Goal: Check status: Check status

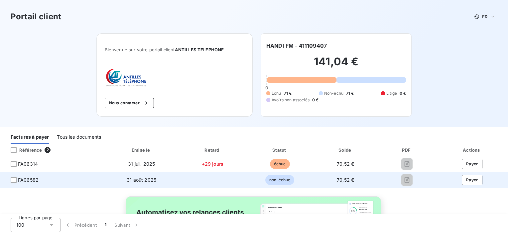
click at [350, 177] on tr "FA06582 [DATE] non-échue 70,52 € Payer" at bounding box center [254, 180] width 508 height 16
click at [11, 180] on div at bounding box center [14, 180] width 6 height 6
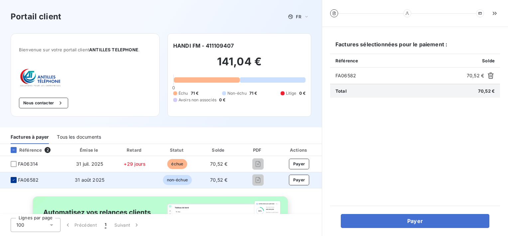
click at [11, 180] on div at bounding box center [14, 180] width 6 height 6
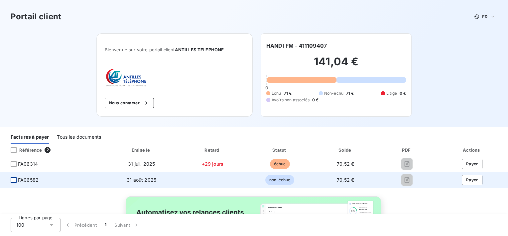
click at [11, 180] on div at bounding box center [14, 180] width 6 height 6
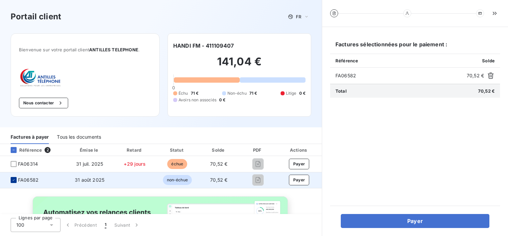
click at [11, 180] on div at bounding box center [14, 180] width 6 height 6
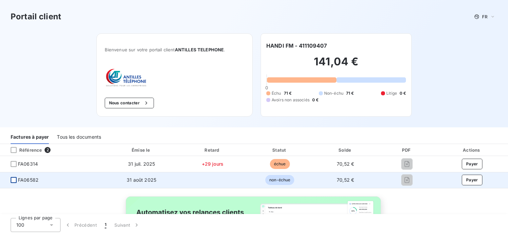
click at [11, 180] on div at bounding box center [14, 180] width 6 height 6
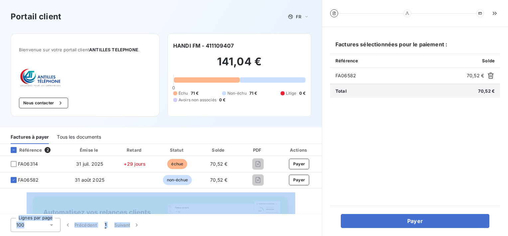
drag, startPoint x: 314, startPoint y: 233, endPoint x: 319, endPoint y: 188, distance: 45.9
click at [319, 188] on div "Portail client FR Bienvenue sur votre portail client ANTILLES TELEPHONE . Nous …" at bounding box center [161, 118] width 322 height 236
click at [317, 234] on div "Lignes par page 100 Précédent 1 Suivant" at bounding box center [254, 225] width 508 height 22
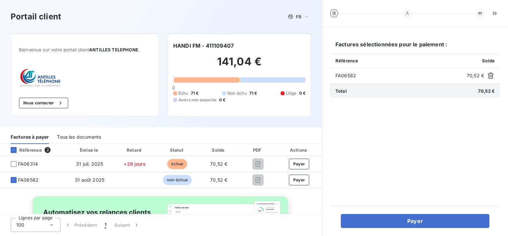
click at [317, 234] on div "Lignes par page 100 Précédent 1 Suivant" at bounding box center [254, 225] width 508 height 22
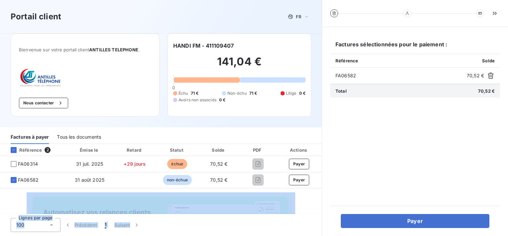
drag, startPoint x: 317, startPoint y: 234, endPoint x: 290, endPoint y: 198, distance: 44.6
click at [290, 198] on div "Portail client FR Bienvenue sur votre portail client ANTILLES TELEPHONE . Nous …" at bounding box center [161, 118] width 322 height 236
click at [65, 136] on div "Tous les documents" at bounding box center [79, 137] width 44 height 14
